Goal: Task Accomplishment & Management: Complete application form

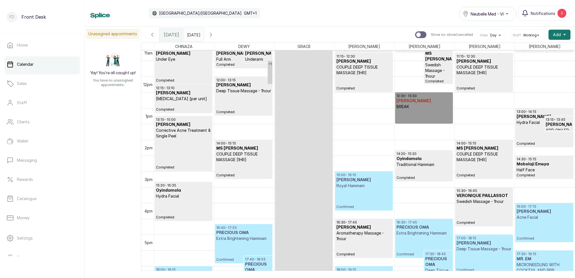
scroll to position [354, 0]
click at [534, 16] on span "Notifications" at bounding box center [543, 13] width 25 height 6
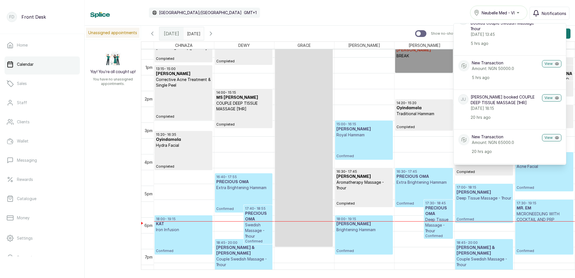
scroll to position [401, 0]
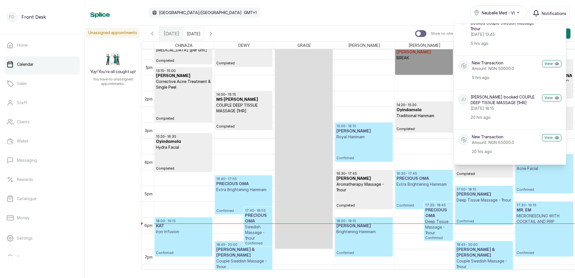
click at [549, 14] on span "Notifications" at bounding box center [554, 13] width 25 height 6
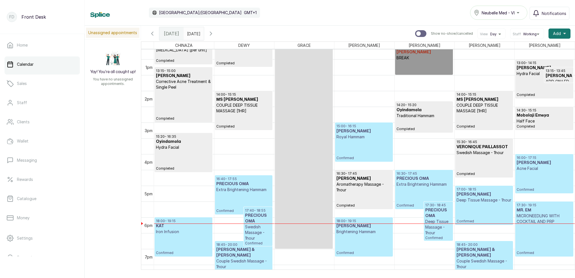
type input "dd/MM/yyyy"
click at [192, 32] on input "dd/MM/yyyy" at bounding box center [188, 32] width 9 height 10
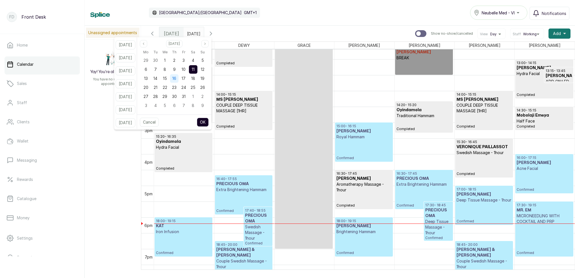
click at [179, 79] on div "16" at bounding box center [174, 78] width 8 height 8
click at [209, 124] on button "OK" at bounding box center [203, 122] width 12 height 9
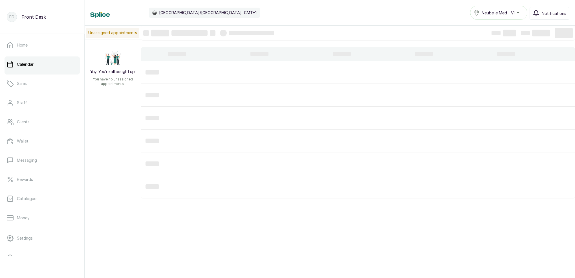
type input "[DATE]"
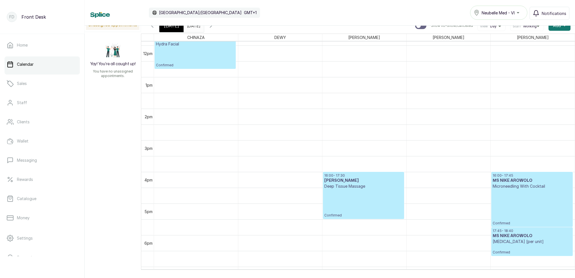
scroll to position [363, 0]
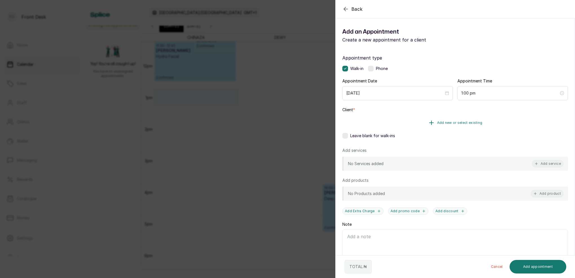
click at [474, 121] on span "Add new or select existing" at bounding box center [459, 122] width 45 height 5
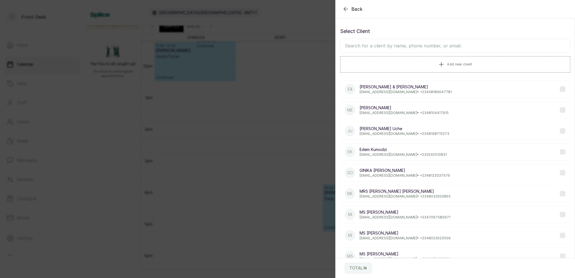
click at [442, 45] on input "text" at bounding box center [455, 46] width 230 height 14
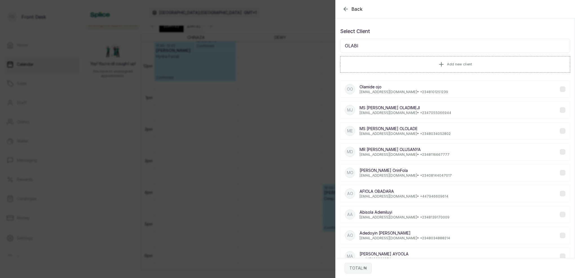
type input "OLABIM"
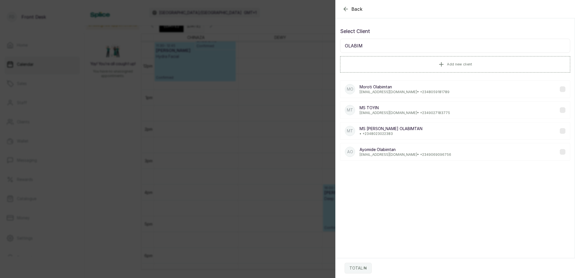
scroll to position [0, 0]
click at [410, 133] on div "MT [PERSON_NAME] • [PHONE_NUMBER]" at bounding box center [455, 130] width 230 height 17
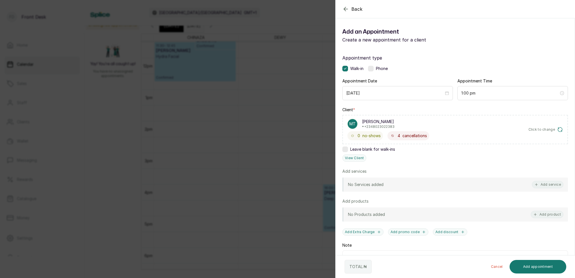
click at [345, 8] on icon "button" at bounding box center [346, 9] width 7 height 7
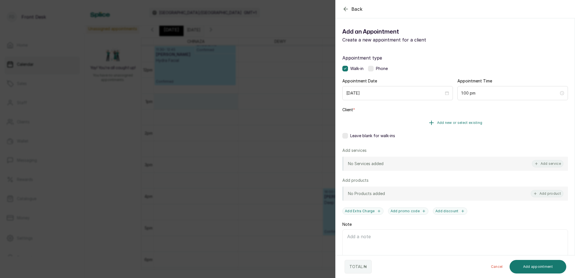
click at [465, 122] on span "Add new or select existing" at bounding box center [459, 122] width 45 height 5
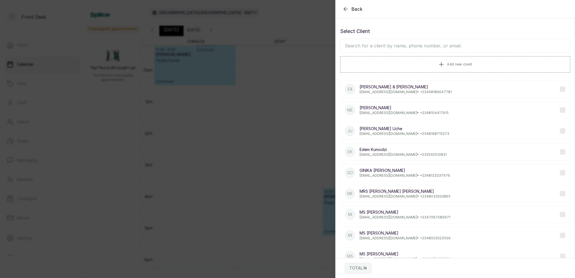
click at [430, 46] on input "text" at bounding box center [455, 46] width 230 height 14
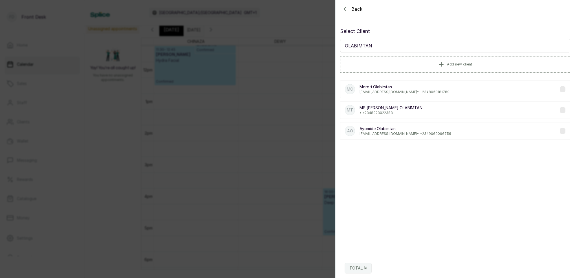
type input "OLABIMTAN"
click at [409, 133] on p "[EMAIL_ADDRESS][DOMAIN_NAME] • [PHONE_NUMBER]" at bounding box center [406, 134] width 92 height 5
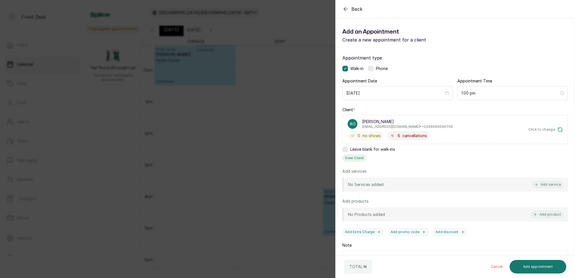
click at [362, 155] on button "View Client" at bounding box center [355, 157] width 24 height 7
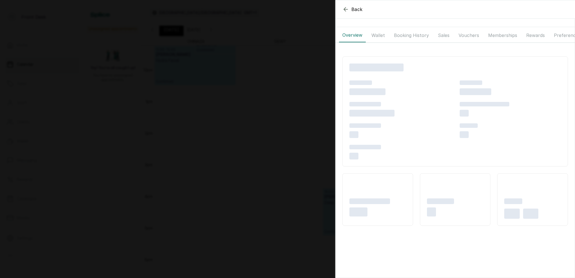
drag, startPoint x: 385, startPoint y: 32, endPoint x: 388, endPoint y: 36, distance: 4.6
click at [386, 32] on button "Wallet" at bounding box center [378, 35] width 20 height 14
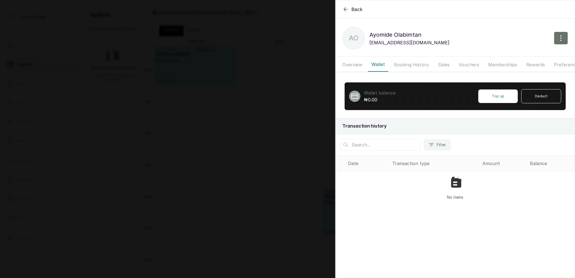
drag, startPoint x: 408, startPoint y: 60, endPoint x: 409, endPoint y: 63, distance: 3.0
click at [408, 60] on button "Booking History" at bounding box center [412, 65] width 42 height 14
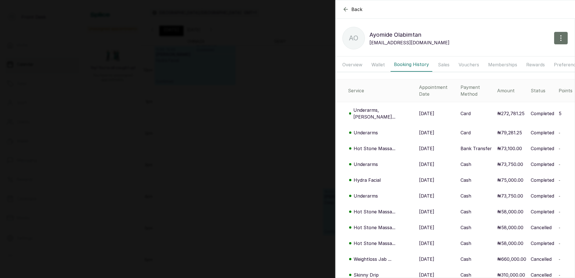
click at [356, 66] on button "Overview" at bounding box center [352, 65] width 27 height 14
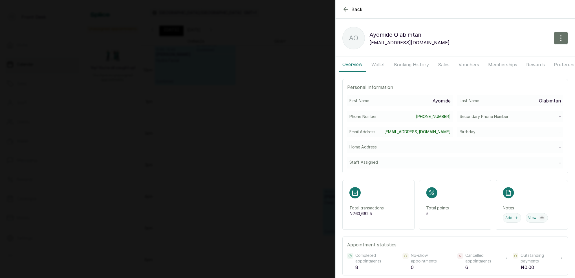
click at [380, 65] on button "Wallet" at bounding box center [378, 65] width 20 height 14
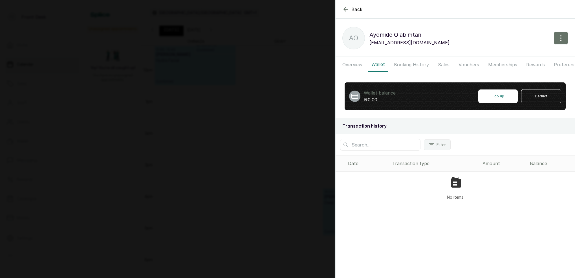
click at [404, 64] on button "Booking History" at bounding box center [412, 65] width 42 height 14
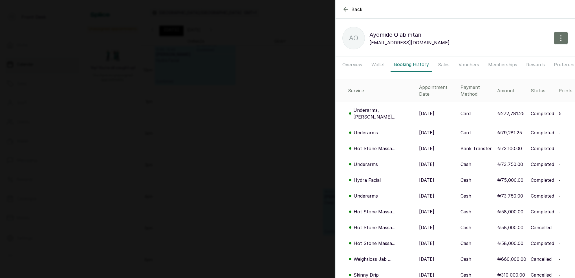
click at [368, 108] on td "Underarms, [PERSON_NAME]..." at bounding box center [376, 113] width 81 height 23
click at [368, 107] on p "Underarms, [PERSON_NAME]..." at bounding box center [384, 114] width 61 height 14
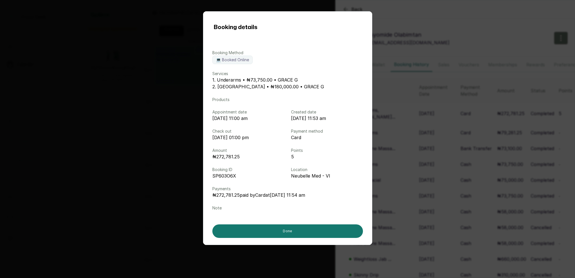
click at [375, 140] on div "Booking details Booking Method 💻 Booked Online Services 1. Underarms • ₦73,750.…" at bounding box center [287, 139] width 575 height 278
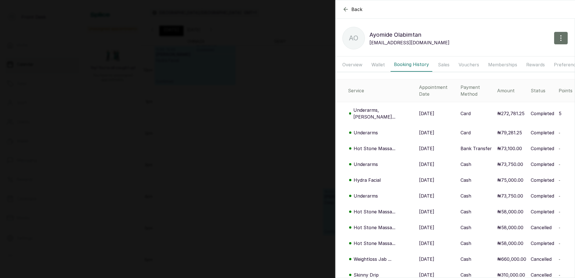
click at [369, 129] on p "Underarms" at bounding box center [366, 132] width 24 height 7
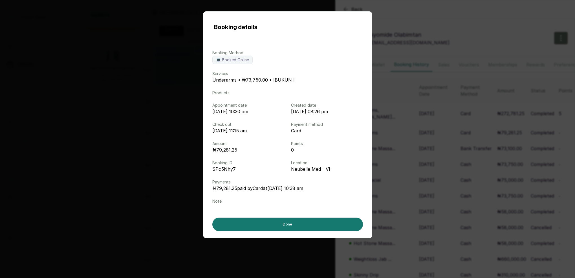
click at [417, 132] on div "Booking details Booking Method 💻 Booked Online Services Underarms • ₦73,750.00 …" at bounding box center [287, 139] width 575 height 278
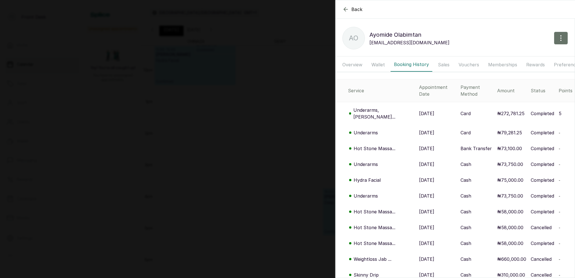
click at [388, 145] on p "Hot Stone Massa..." at bounding box center [375, 148] width 42 height 7
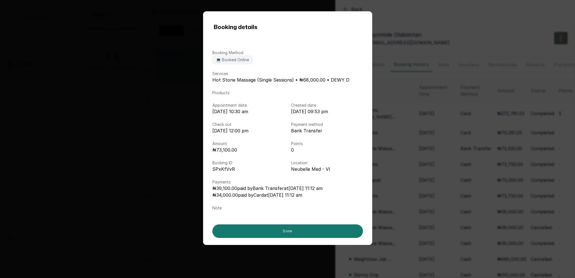
click at [406, 136] on div "Booking details Booking Method 💻 Booked Online Services Hot Stone Massage (Sing…" at bounding box center [287, 139] width 575 height 278
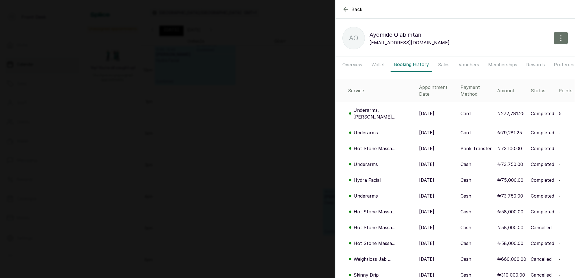
click at [346, 10] on icon "button" at bounding box center [346, 9] width 7 height 7
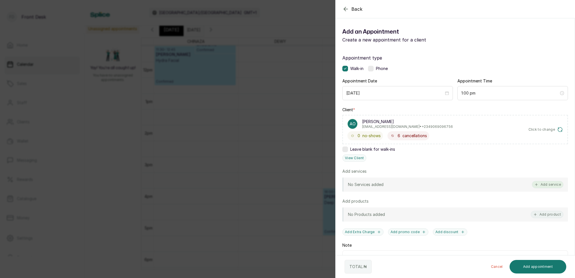
click at [553, 185] on button "Add service" at bounding box center [548, 184] width 32 height 7
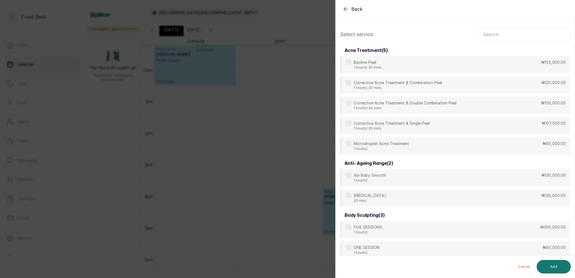
scroll to position [0, 0]
click at [495, 36] on input "text" at bounding box center [525, 34] width 92 height 14
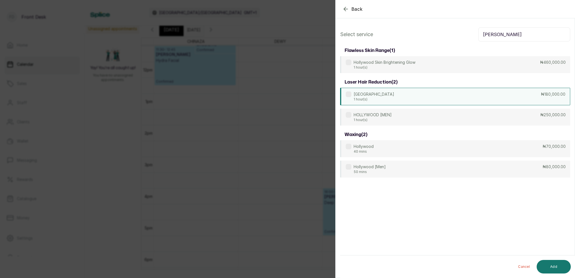
type input "[PERSON_NAME]"
click at [375, 93] on p "[GEOGRAPHIC_DATA]" at bounding box center [374, 94] width 41 height 6
click at [555, 265] on button "Add" at bounding box center [554, 267] width 34 height 14
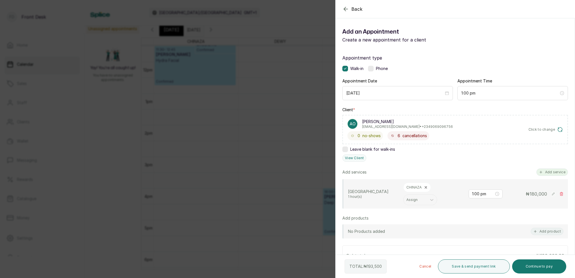
click at [549, 174] on button "Add service" at bounding box center [553, 171] width 32 height 7
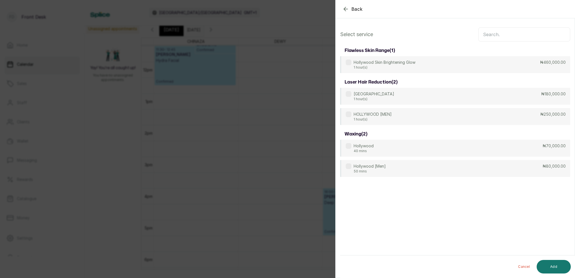
click at [503, 32] on input "text" at bounding box center [525, 34] width 92 height 14
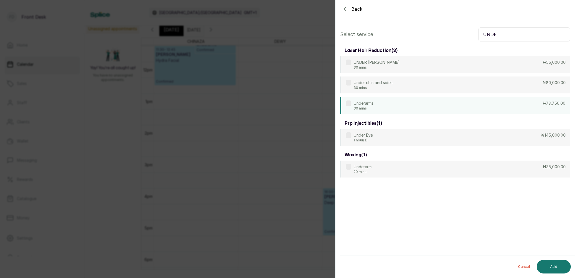
type input "UNDE"
drag, startPoint x: 367, startPoint y: 105, endPoint x: 444, endPoint y: 179, distance: 107.0
click at [367, 105] on p "Underarms" at bounding box center [364, 103] width 20 height 6
click at [557, 266] on button "Add" at bounding box center [554, 267] width 34 height 14
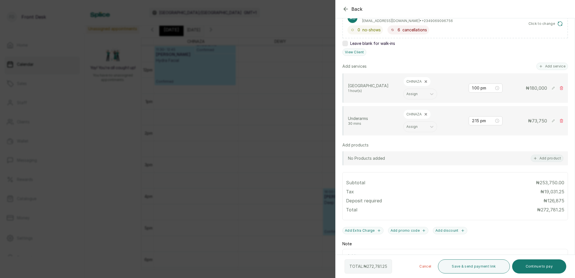
scroll to position [106, 0]
click at [482, 122] on input "2:15 pm" at bounding box center [483, 120] width 22 height 6
type input "2:00 pm"
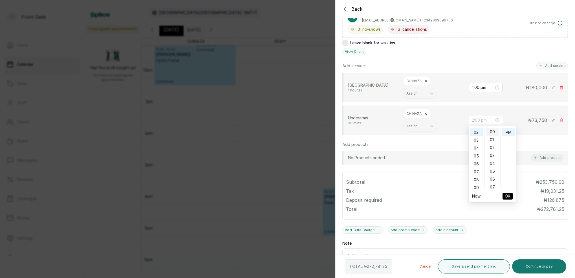
click at [494, 131] on div "00" at bounding box center [493, 132] width 14 height 8
click at [509, 132] on div "PM" at bounding box center [509, 132] width 14 height 8
click at [508, 195] on span "OK" at bounding box center [508, 196] width 6 height 11
drag, startPoint x: 549, startPoint y: 265, endPoint x: 549, endPoint y: 255, distance: 10.2
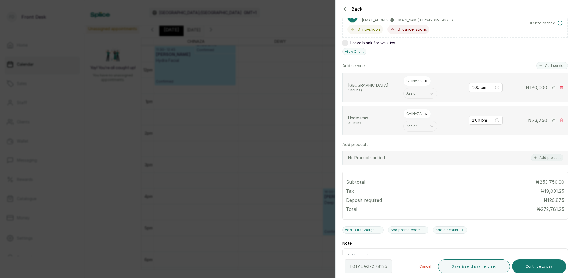
click at [549, 263] on button "Continue to pay" at bounding box center [539, 266] width 54 height 14
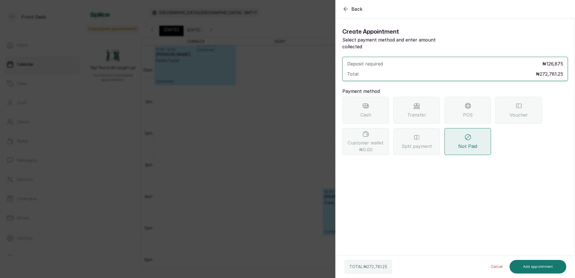
click at [403, 99] on div "Transfer" at bounding box center [417, 110] width 47 height 27
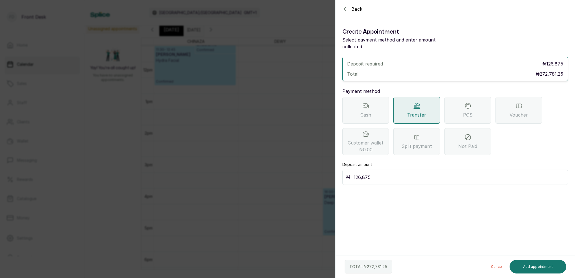
click at [378, 173] on input "126,875" at bounding box center [459, 177] width 211 height 8
type input "1"
type input "272,781.25"
click at [543, 269] on button "Add appointment" at bounding box center [538, 267] width 57 height 14
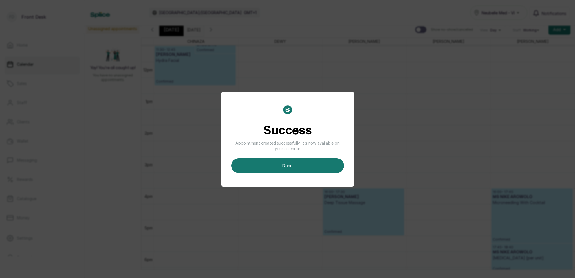
drag, startPoint x: 307, startPoint y: 167, endPoint x: 307, endPoint y: 163, distance: 3.7
click at [307, 166] on button "done" at bounding box center [287, 165] width 113 height 15
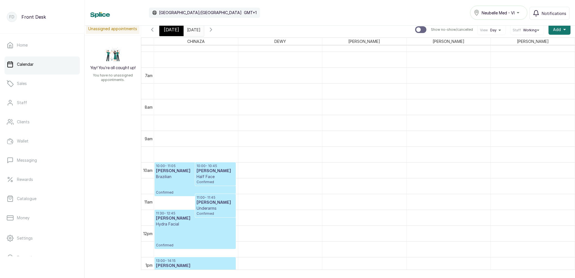
scroll to position [217, 0]
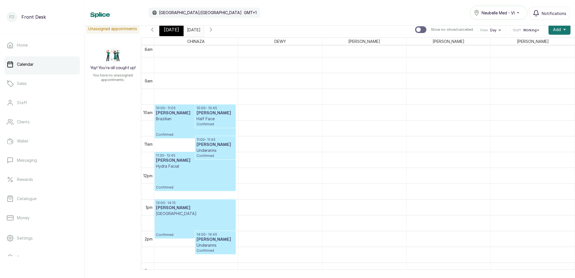
drag, startPoint x: 172, startPoint y: 31, endPoint x: 255, endPoint y: 49, distance: 85.1
click at [172, 31] on span "[DATE]" at bounding box center [171, 29] width 15 height 7
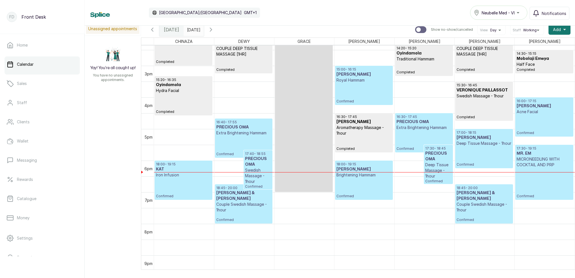
scroll to position [454, 0]
click at [541, 179] on p "Confirmed" at bounding box center [544, 183] width 55 height 31
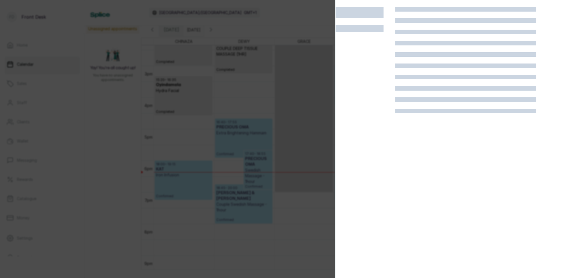
drag, startPoint x: 541, startPoint y: 179, endPoint x: 556, endPoint y: 183, distance: 15.1
click at [541, 179] on div at bounding box center [455, 146] width 239 height 278
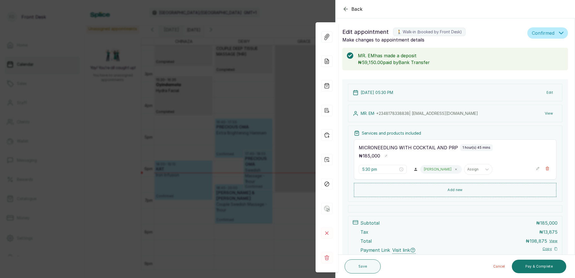
scroll to position [0, 0]
click at [304, 8] on div "Back Appointment Details Edit appointment 🚶 Walk-in (booked by Front Desk) Make…" at bounding box center [287, 139] width 575 height 278
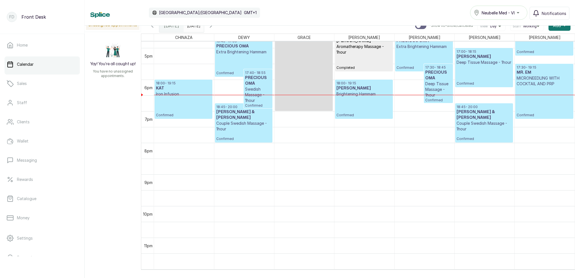
scroll to position [8, 0]
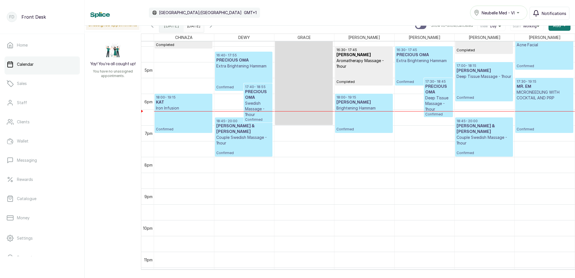
click at [551, 14] on span "Notifications" at bounding box center [554, 13] width 25 height 6
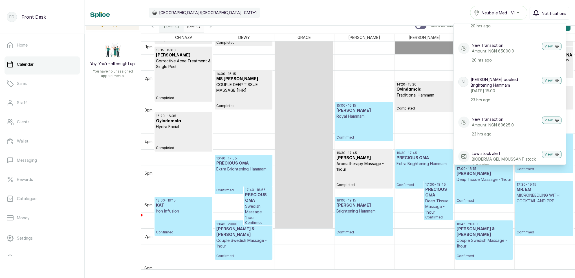
scroll to position [421, 0]
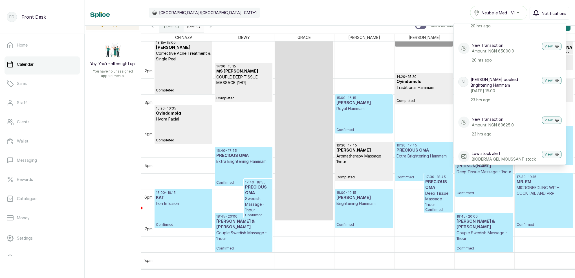
click at [556, 15] on span "Notifications" at bounding box center [554, 13] width 25 height 6
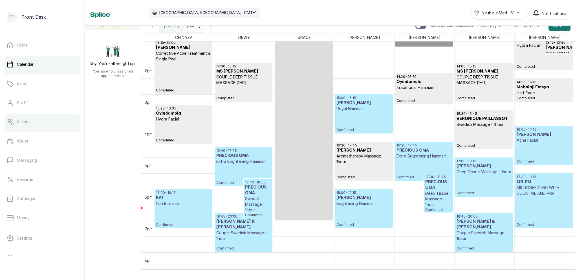
click at [40, 126] on link "Clients" at bounding box center [42, 122] width 75 height 16
